Goal: Information Seeking & Learning: Find specific fact

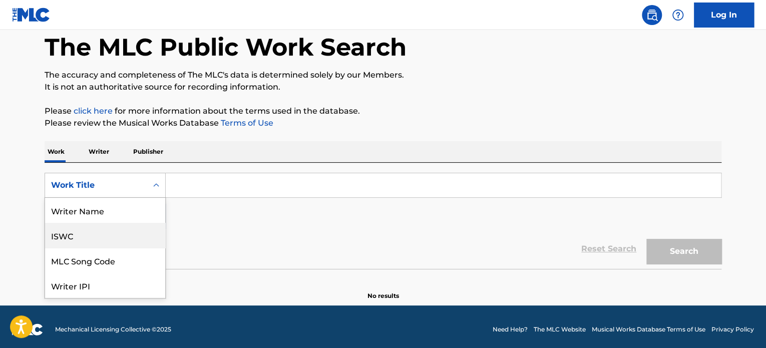
drag, startPoint x: 76, startPoint y: 237, endPoint x: 172, endPoint y: 208, distance: 100.5
click at [78, 237] on div "ISWC" at bounding box center [105, 235] width 120 height 25
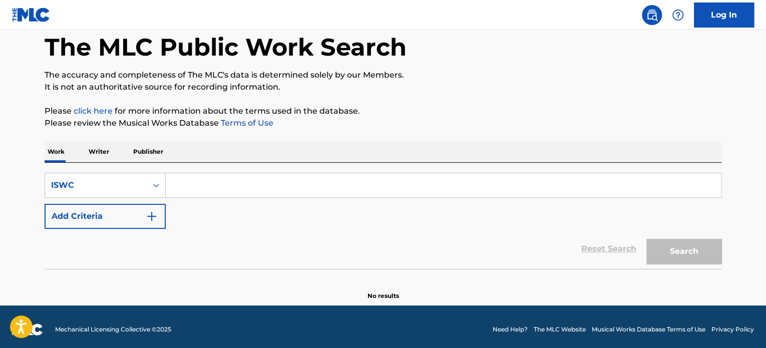
click at [213, 178] on input "Search Form" at bounding box center [444, 185] width 556 height 24
paste input "T0350667241"
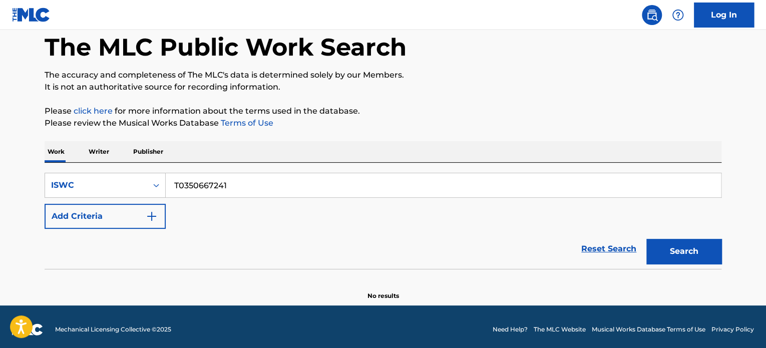
type input "T0350667241"
click at [685, 246] on button "Search" at bounding box center [684, 251] width 75 height 25
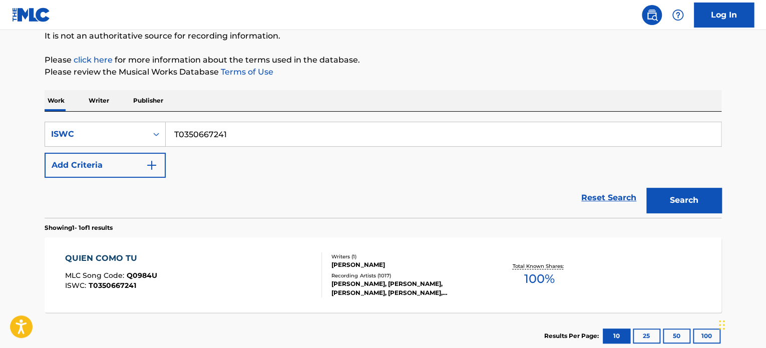
scroll to position [165, 0]
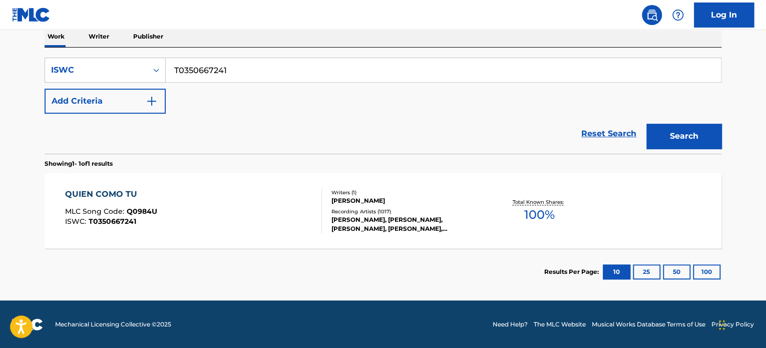
click at [327, 194] on div "Writers ( 1 ) ANA GABRIEL Recording Artists ( 1017 ) ANA GABRIEL, ANA GABRIEL, …" at bounding box center [402, 211] width 161 height 45
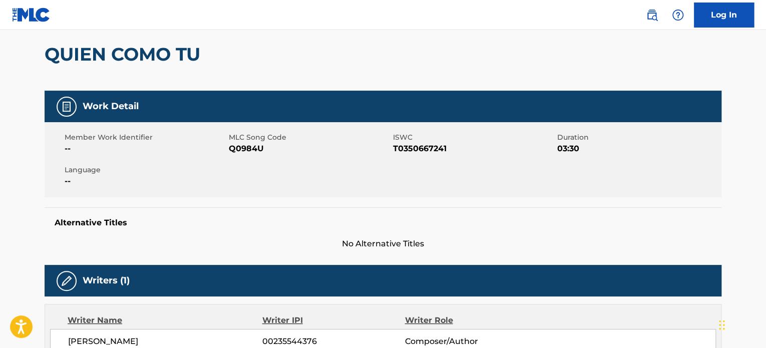
scroll to position [200, 0]
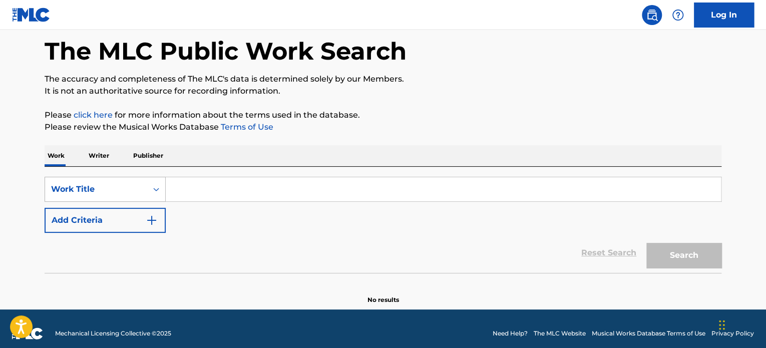
click at [80, 202] on div "Work Title" at bounding box center [105, 189] width 121 height 25
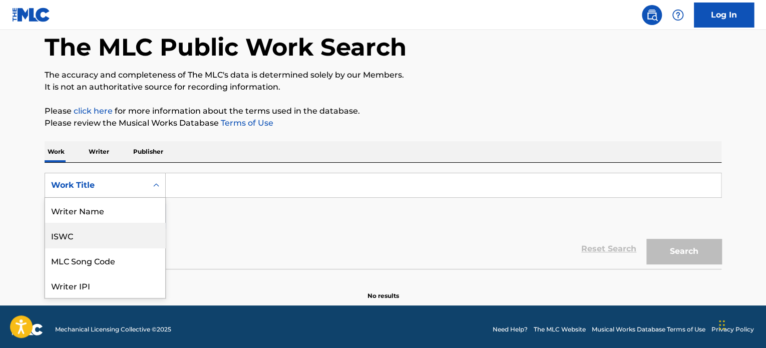
drag, startPoint x: 77, startPoint y: 235, endPoint x: 124, endPoint y: 202, distance: 57.3
click at [77, 234] on div "ISWC" at bounding box center [105, 235] width 120 height 25
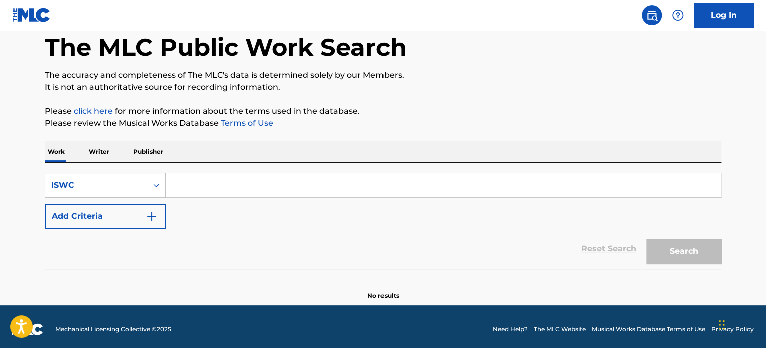
click at [197, 173] on input "Search Form" at bounding box center [444, 185] width 556 height 24
paste input "T0701863344"
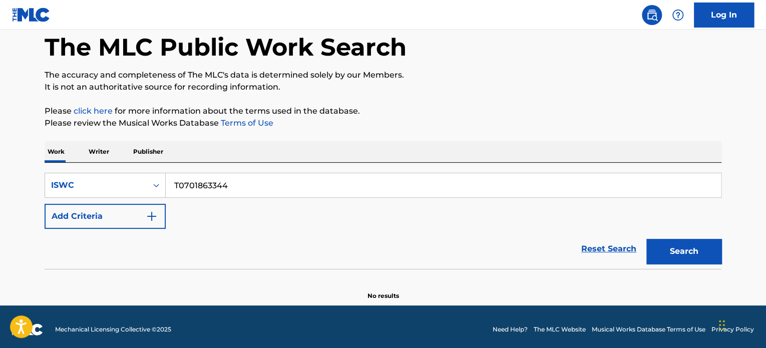
type input "T0701863344"
click at [689, 251] on button "Search" at bounding box center [684, 251] width 75 height 25
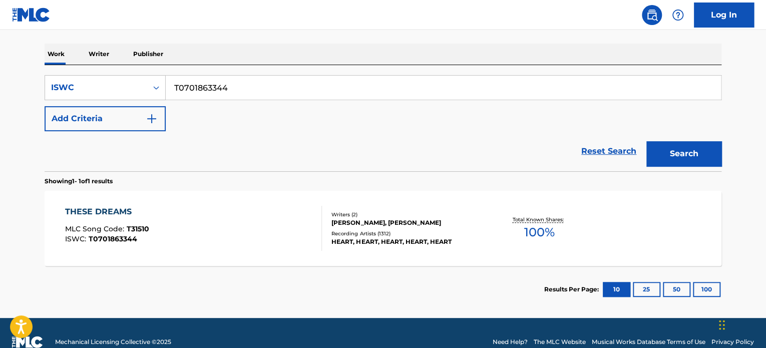
scroll to position [165, 0]
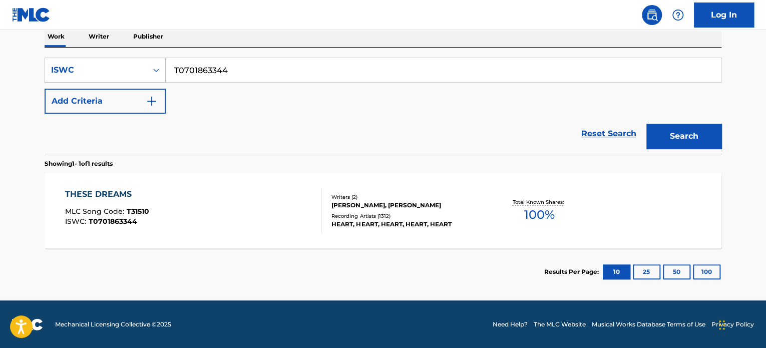
click at [289, 206] on div "THESE DREAMS MLC Song Code : T31510 ISWC : T0701863344" at bounding box center [193, 210] width 257 height 45
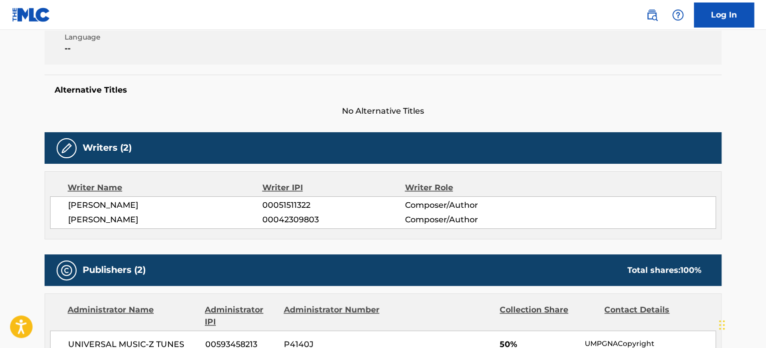
scroll to position [200, 0]
